Goal: Transaction & Acquisition: Book appointment/travel/reservation

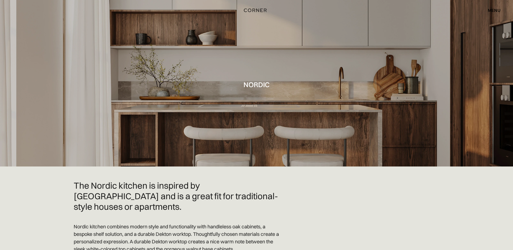
click at [290, 117] on div at bounding box center [256, 83] width 513 height 166
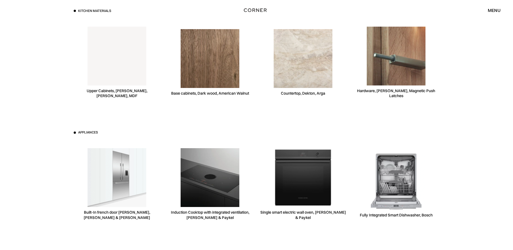
scroll to position [1559, 0]
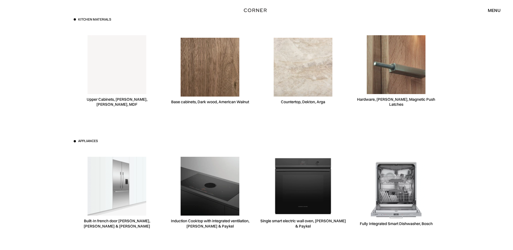
click at [136, 218] on div "Built-In french door fridge, Fisher & Paykel" at bounding box center [117, 223] width 86 height 11
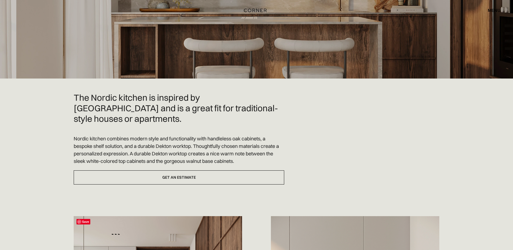
scroll to position [93, 0]
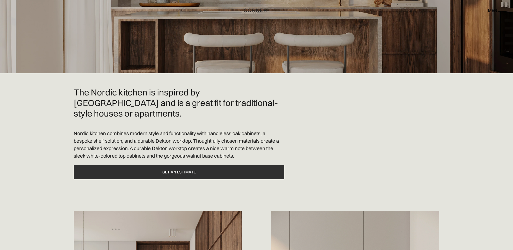
click at [178, 165] on link "Get an estimate" at bounding box center [179, 172] width 211 height 14
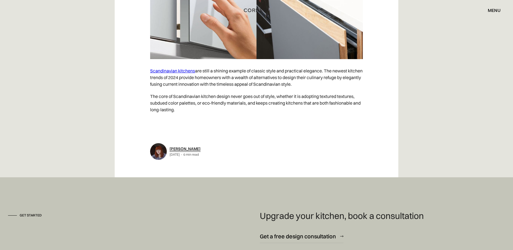
scroll to position [3281, 0]
click at [195, 68] on link "Scandinavian kitchens" at bounding box center [172, 71] width 45 height 6
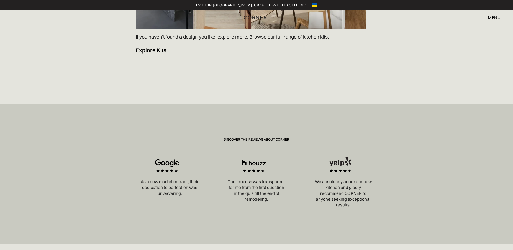
scroll to position [954, 0]
